Goal: Transaction & Acquisition: Purchase product/service

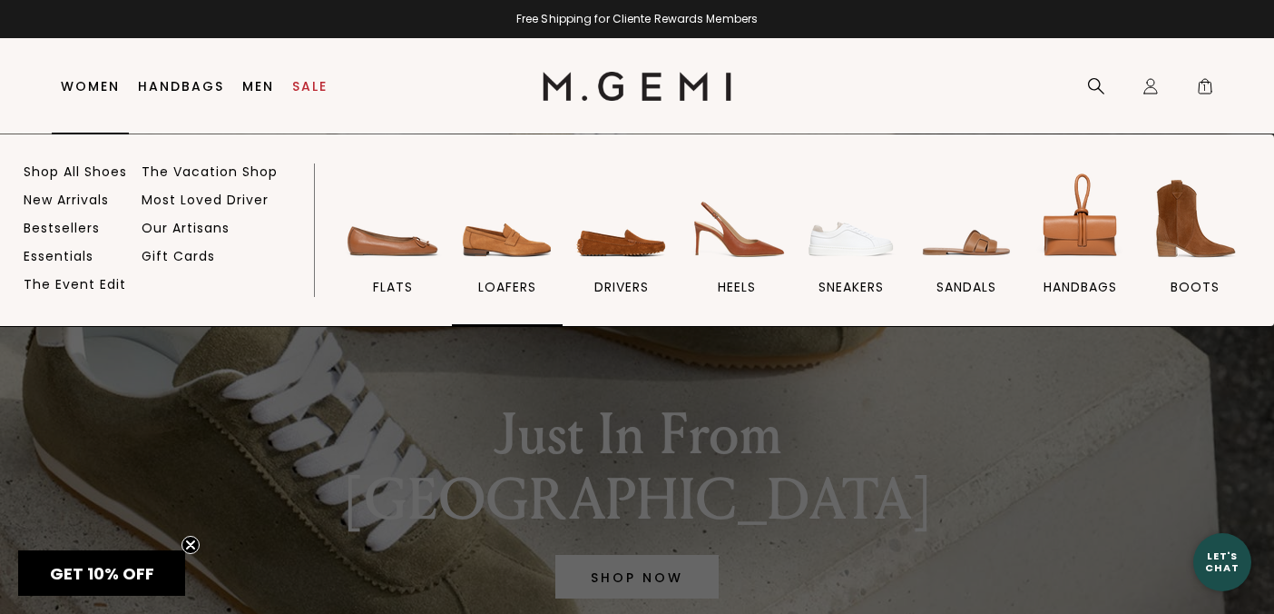
click at [532, 255] on img at bounding box center [508, 219] width 102 height 102
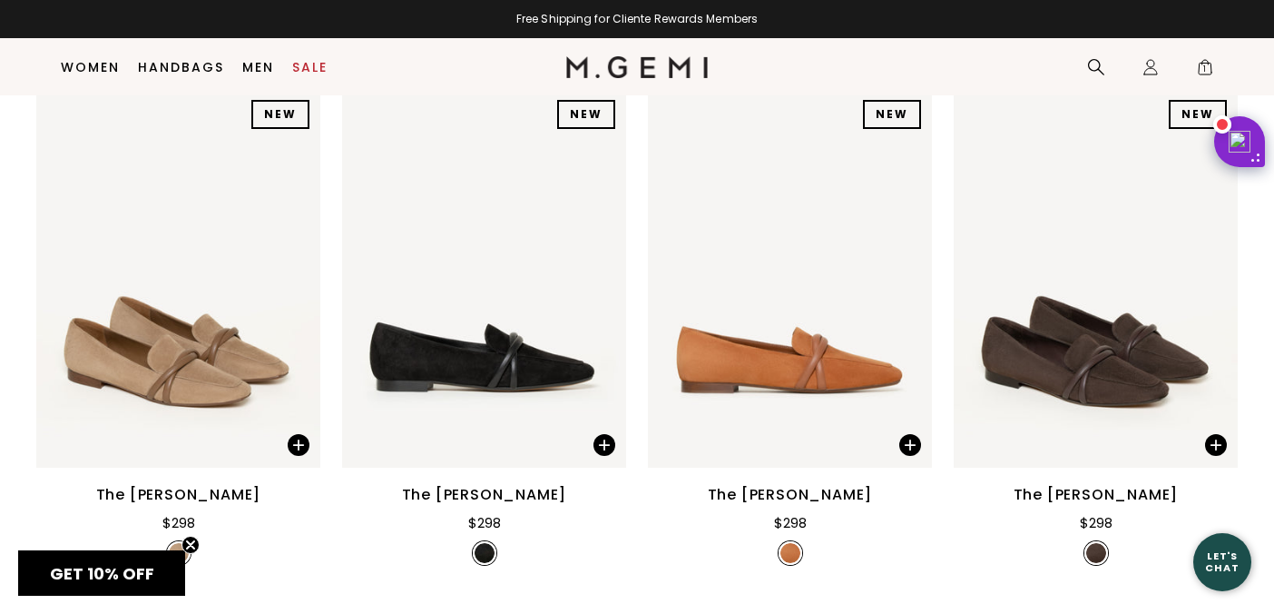
scroll to position [312, 0]
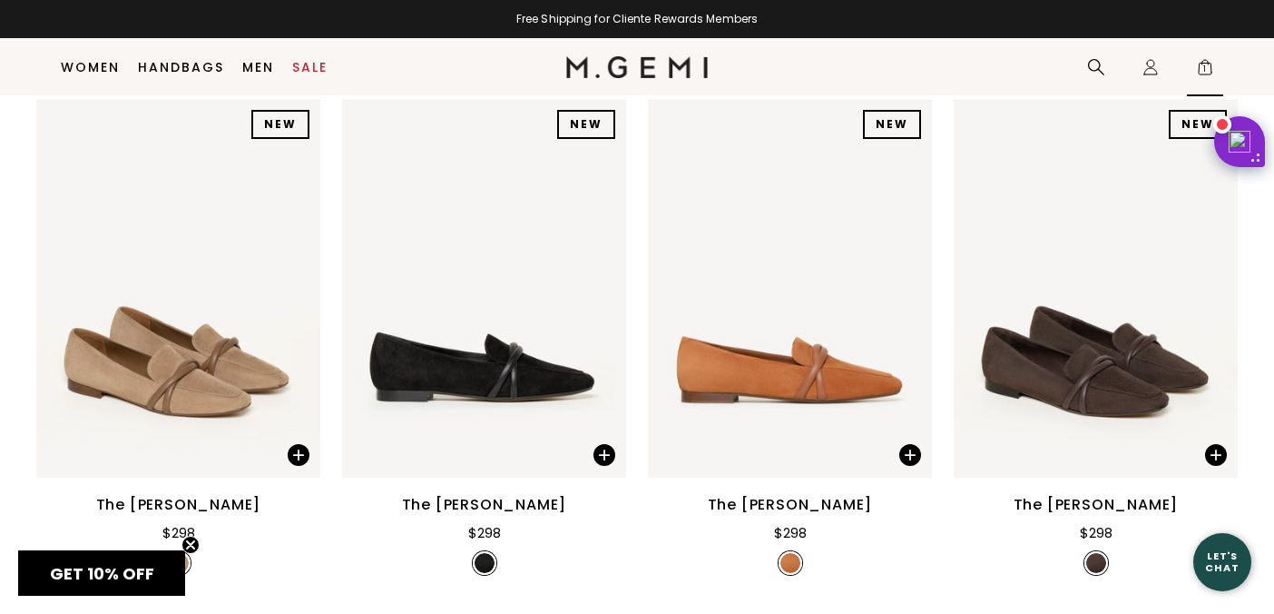
click at [1207, 71] on span "1" at bounding box center [1205, 71] width 18 height 18
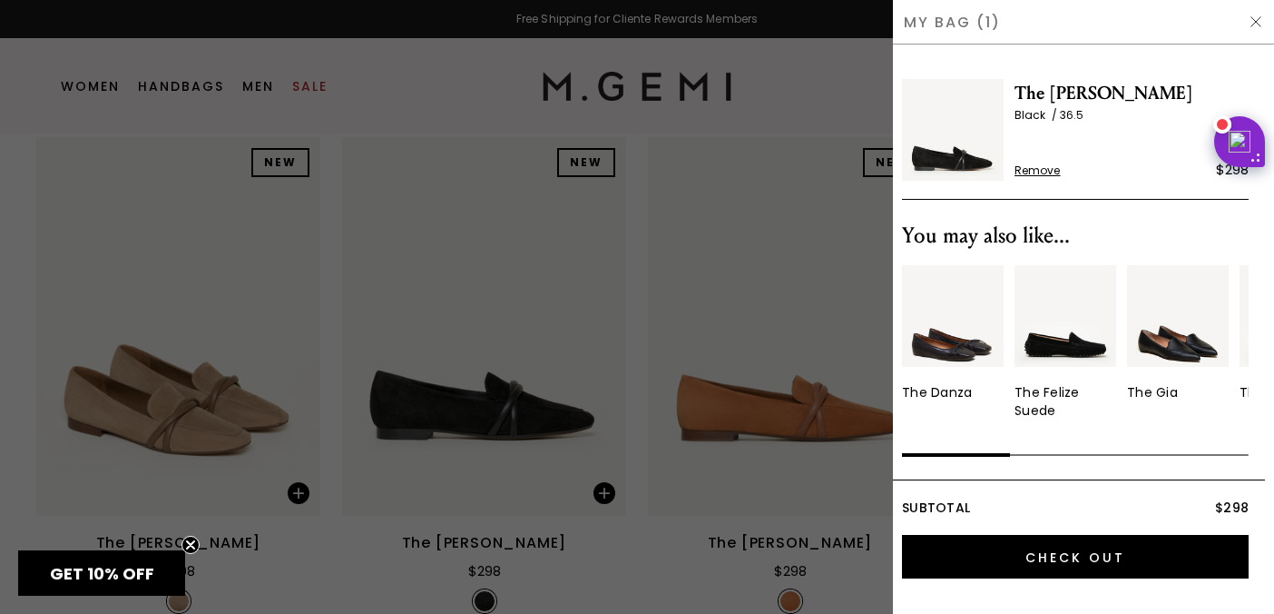
scroll to position [0, 0]
click at [1175, 349] on img at bounding box center [1178, 316] width 102 height 102
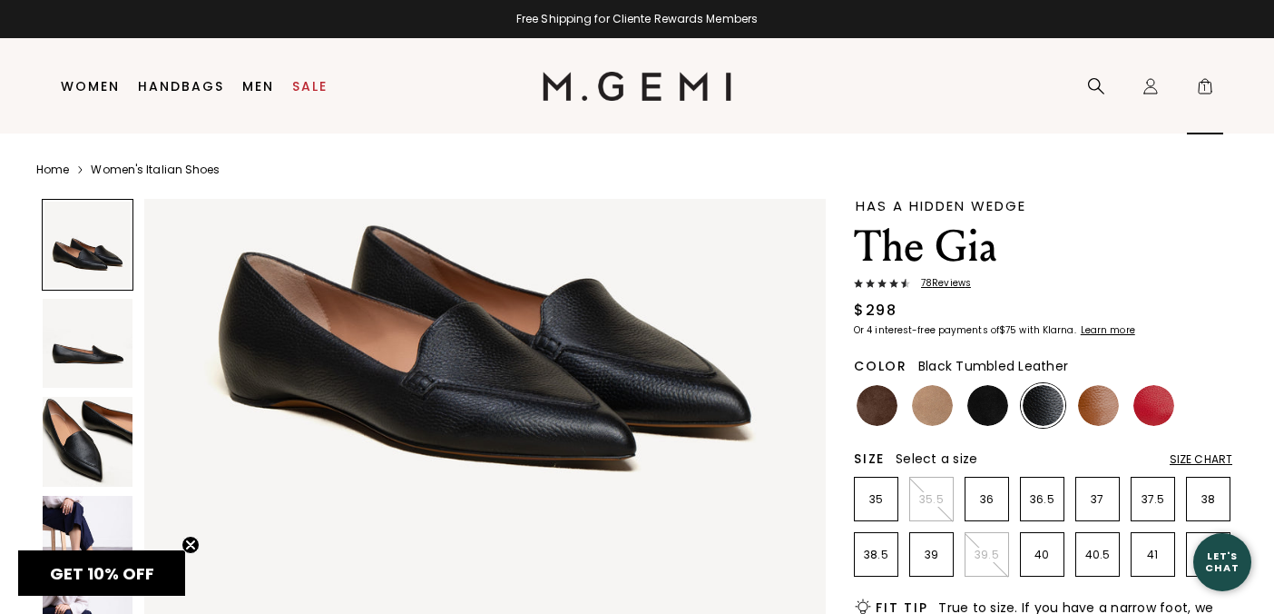
click at [1208, 86] on span "1" at bounding box center [1205, 90] width 18 height 18
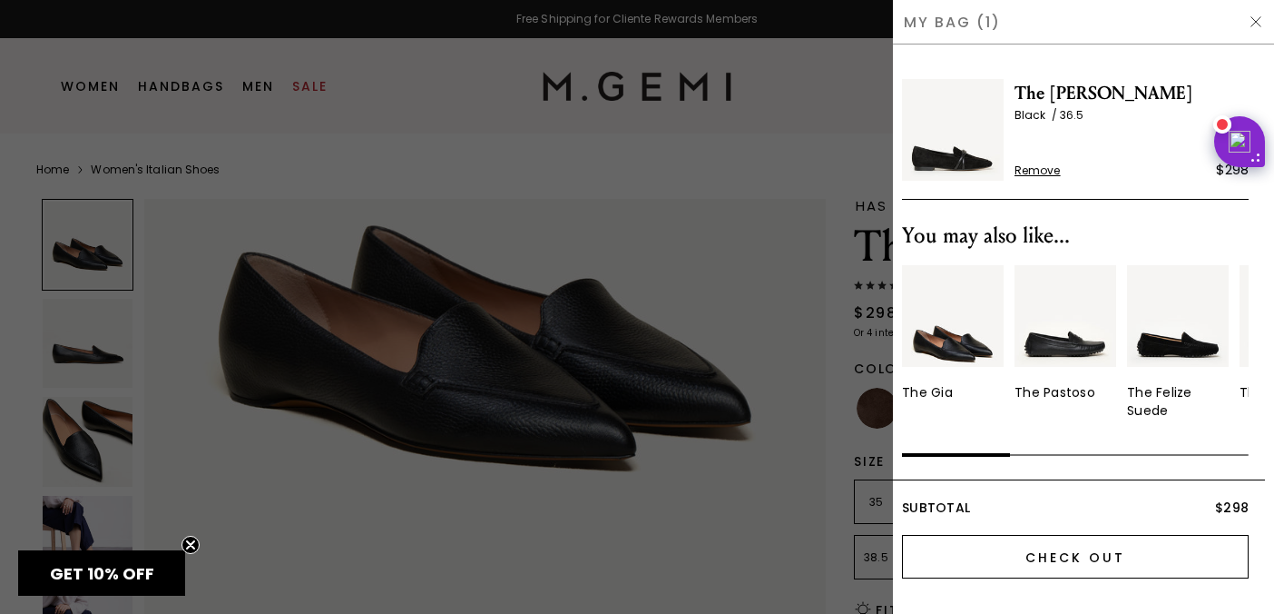
click at [1062, 553] on input "Check Out" at bounding box center [1075, 557] width 347 height 44
